Goal: Entertainment & Leisure: Consume media (video, audio)

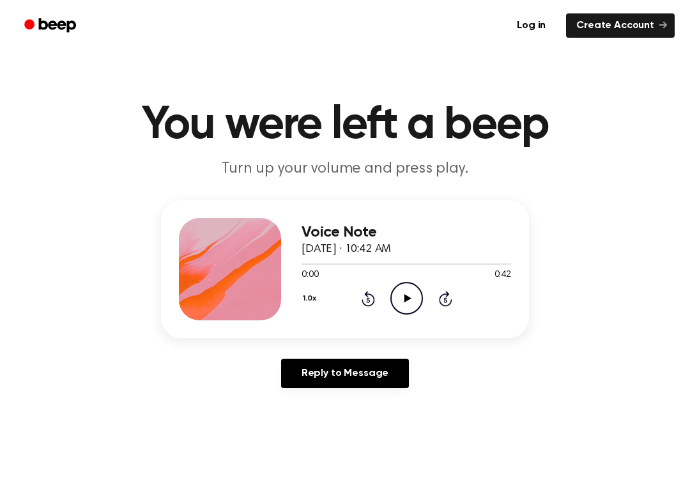
click at [403, 297] on icon "Play Audio" at bounding box center [406, 298] width 33 height 33
click at [404, 297] on icon at bounding box center [407, 298] width 6 height 8
click at [421, 304] on circle at bounding box center [406, 297] width 31 height 31
click at [404, 299] on icon at bounding box center [407, 298] width 6 height 8
click at [362, 295] on icon "Rewind 5 seconds" at bounding box center [368, 298] width 14 height 17
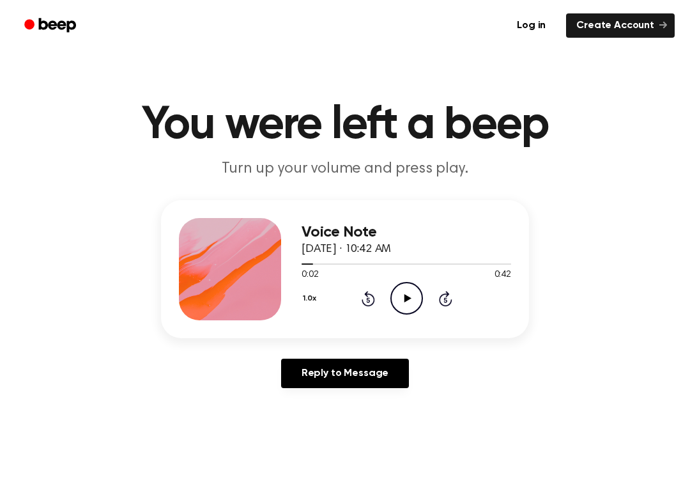
click at [364, 298] on icon "Rewind 5 seconds" at bounding box center [368, 298] width 14 height 17
click at [414, 301] on icon "Play Audio" at bounding box center [406, 298] width 33 height 33
click at [405, 293] on icon "Pause Audio" at bounding box center [406, 298] width 33 height 33
click at [401, 302] on icon "Play Audio" at bounding box center [406, 298] width 33 height 33
click at [382, 307] on div "1.0x Rewind 5 seconds Pause Audio Skip 5 seconds" at bounding box center [407, 298] width 210 height 33
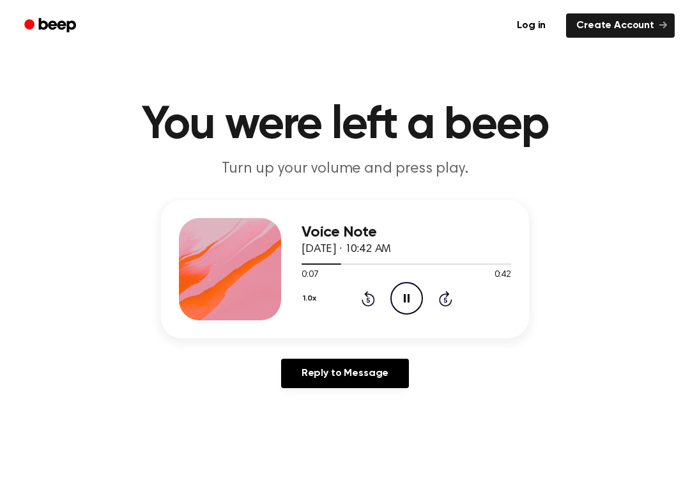
click at [364, 306] on icon "Rewind 5 seconds" at bounding box center [368, 298] width 14 height 17
click at [363, 295] on icon "Rewind 5 seconds" at bounding box center [368, 298] width 14 height 17
click at [417, 300] on icon "Pause Audio" at bounding box center [406, 298] width 33 height 33
click at [402, 307] on icon "Play Audio" at bounding box center [406, 298] width 33 height 33
click at [415, 286] on icon "Pause Audio" at bounding box center [406, 298] width 33 height 33
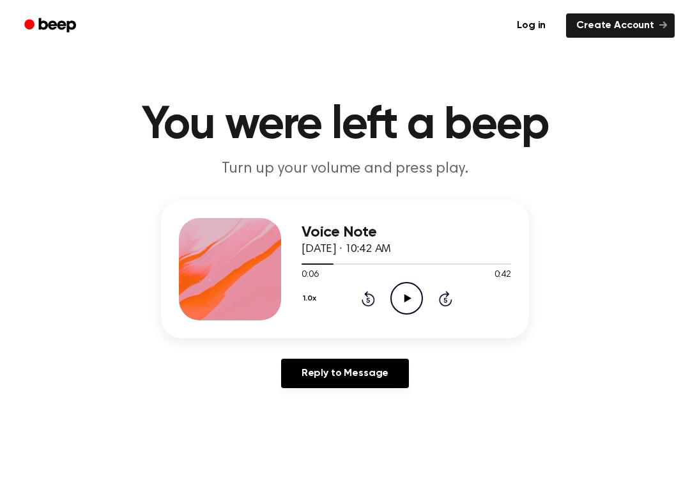
click at [409, 288] on icon "Play Audio" at bounding box center [406, 298] width 33 height 33
click at [401, 313] on circle at bounding box center [406, 297] width 31 height 31
click at [401, 298] on icon "Play Audio" at bounding box center [406, 298] width 33 height 33
click at [352, 297] on div "1.0x Rewind 5 seconds Pause Audio Skip 5 seconds" at bounding box center [407, 298] width 210 height 33
click at [373, 290] on icon "Rewind 5 seconds" at bounding box center [368, 298] width 14 height 17
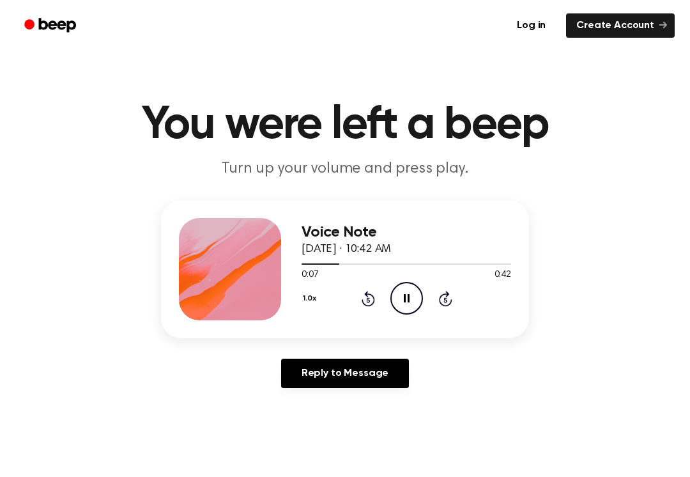
click at [399, 289] on icon "Pause Audio" at bounding box center [406, 298] width 33 height 33
click at [367, 302] on icon "Rewind 5 seconds" at bounding box center [368, 298] width 14 height 17
click at [369, 304] on icon "Rewind 5 seconds" at bounding box center [368, 298] width 14 height 17
click at [411, 302] on icon "Play Audio" at bounding box center [406, 298] width 33 height 33
click at [369, 305] on icon at bounding box center [368, 298] width 13 height 15
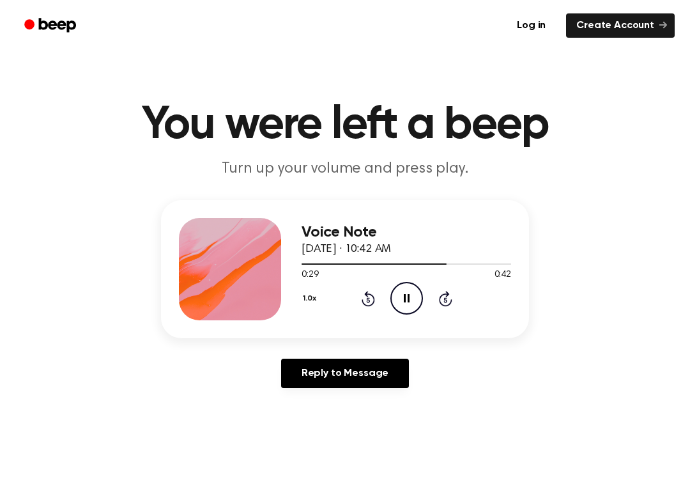
click at [371, 307] on div "1.0x Rewind 5 seconds Pause Audio Skip 5 seconds" at bounding box center [407, 298] width 210 height 33
click at [366, 301] on icon "Rewind 5 seconds" at bounding box center [368, 298] width 14 height 17
click at [374, 291] on icon "Rewind 5 seconds" at bounding box center [368, 298] width 14 height 17
click at [364, 299] on icon "Rewind 5 seconds" at bounding box center [368, 298] width 14 height 17
